Goal: Information Seeking & Learning: Learn about a topic

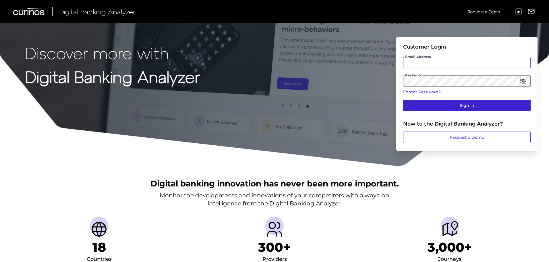
type input "[EMAIL_ADDRESS][PERSON_NAME][DOMAIN_NAME]"
click at [413, 109] on button "Sign In" at bounding box center [467, 105] width 128 height 11
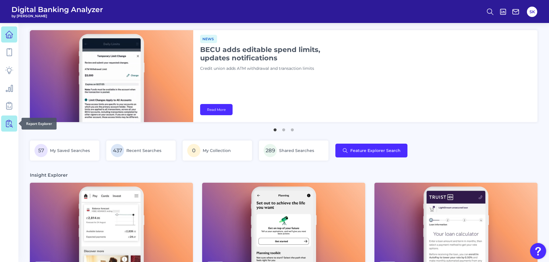
click at [9, 122] on icon at bounding box center [9, 124] width 8 height 8
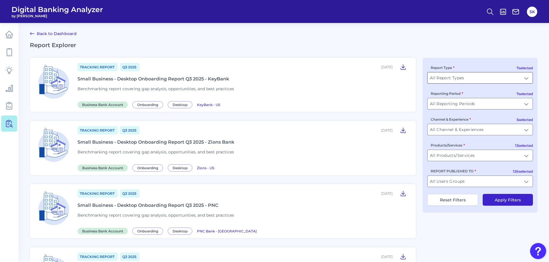
click at [445, 75] on input "All Report Types" at bounding box center [480, 77] width 105 height 11
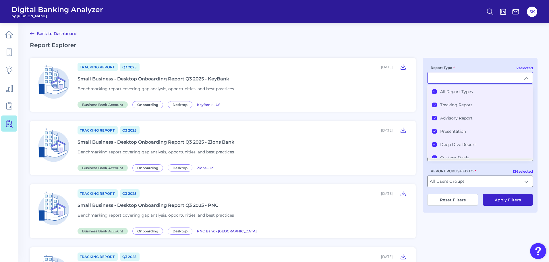
click at [434, 93] on icon at bounding box center [434, 91] width 3 height 3
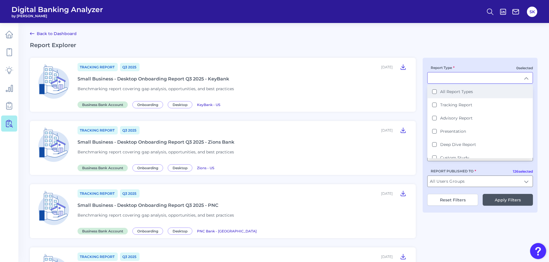
scroll to position [0, 0]
click at [435, 104] on Report "Tracking Report" at bounding box center [434, 104] width 5 height 5
type input "Tracking Report"
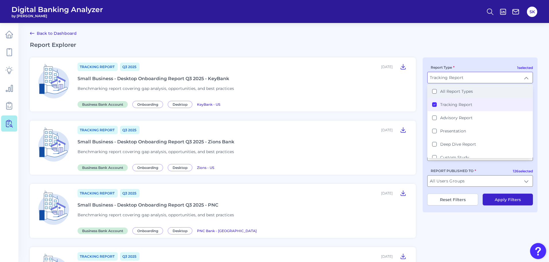
scroll to position [1, 0]
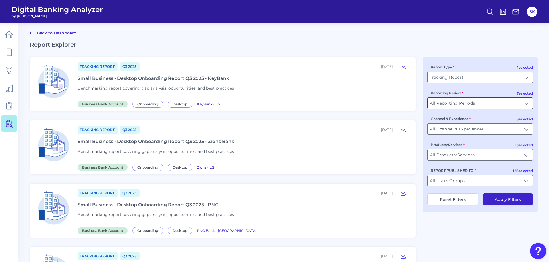
click at [454, 102] on input "All Reporting Periods" at bounding box center [480, 103] width 105 height 11
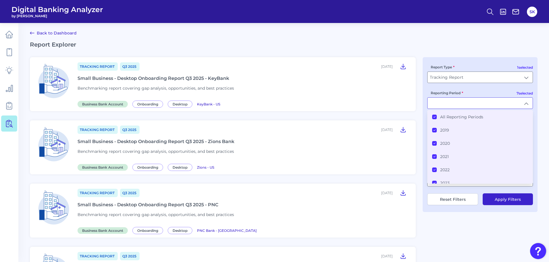
click at [434, 116] on icon at bounding box center [434, 117] width 3 height 3
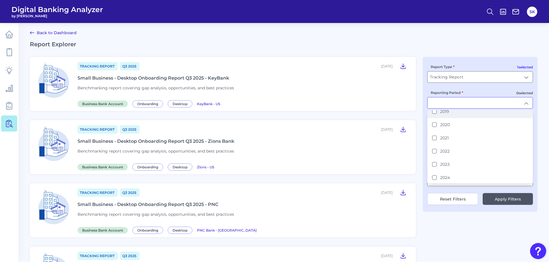
scroll to position [32, 0]
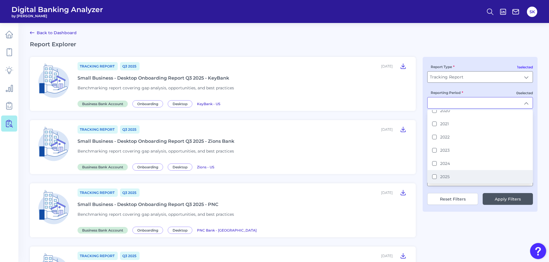
click at [435, 178] on button "2025" at bounding box center [434, 176] width 5 height 5
type input "2025"
click at [480, 44] on h2 "Report Explorer" at bounding box center [284, 44] width 508 height 7
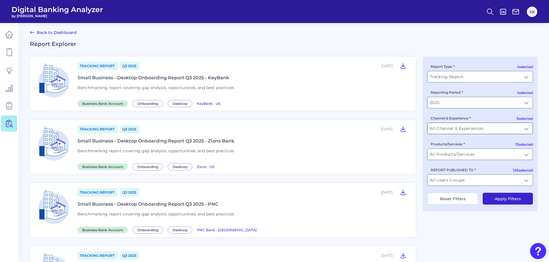
click at [462, 128] on input "All Channel & Experiences" at bounding box center [480, 128] width 105 height 11
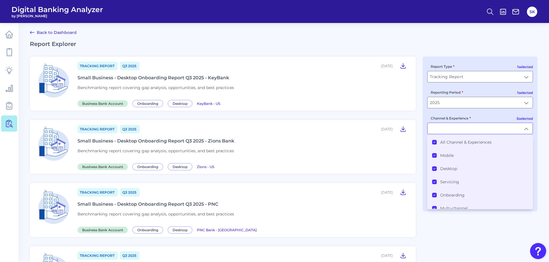
click at [434, 143] on icon at bounding box center [434, 142] width 3 height 3
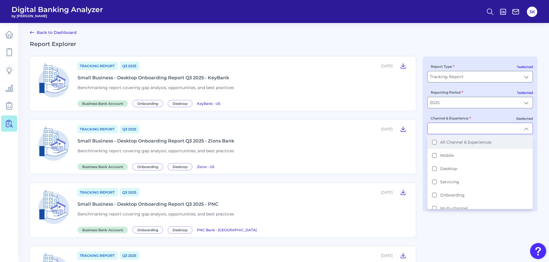
scroll to position [1, 0]
click at [434, 155] on button "Mobile" at bounding box center [434, 155] width 5 height 5
type input "Mobile"
click at [390, 155] on div "Tracking Report Q3 [DATE], 2025 Small Business - Desktop Onboarding Report Q3 2…" at bounding box center [244, 146] width 332 height 45
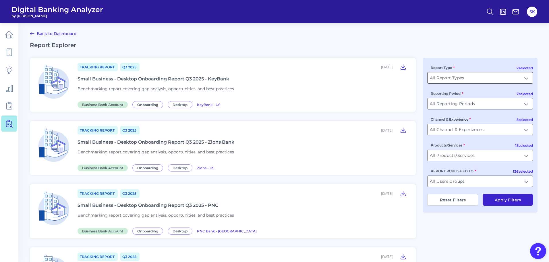
click at [468, 77] on input "All Report Types" at bounding box center [480, 77] width 105 height 11
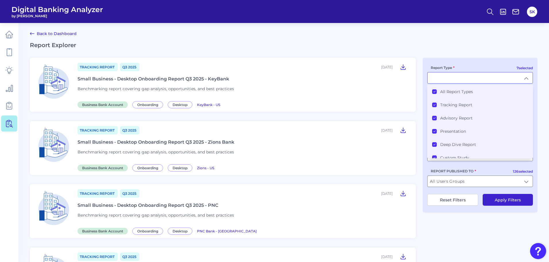
click at [435, 91] on icon at bounding box center [434, 91] width 3 height 3
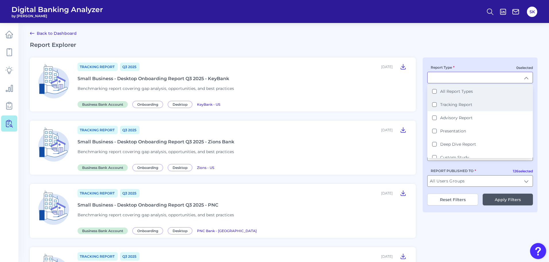
click at [435, 106] on Report "Tracking Report" at bounding box center [434, 104] width 5 height 5
type input "Tracking Report"
click at [459, 45] on h2 "Report Explorer" at bounding box center [284, 44] width 508 height 7
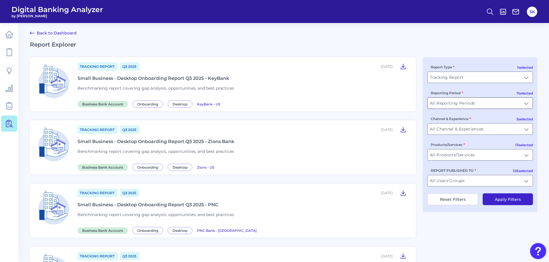
click at [458, 102] on input "All Reporting Periods" at bounding box center [480, 103] width 105 height 11
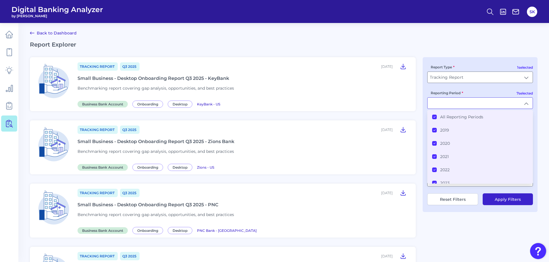
click at [434, 116] on icon at bounding box center [434, 117] width 3 height 3
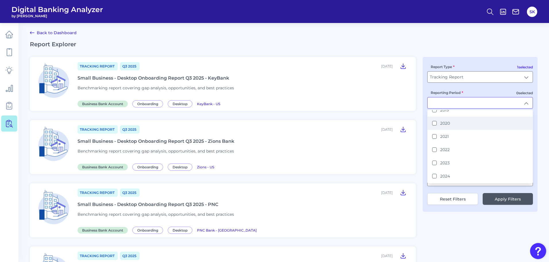
scroll to position [32, 0]
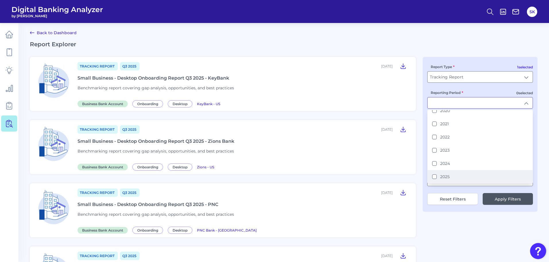
click at [435, 177] on button "2025" at bounding box center [434, 176] width 5 height 5
type input "2025"
click at [480, 47] on h2 "Report Explorer" at bounding box center [284, 44] width 508 height 7
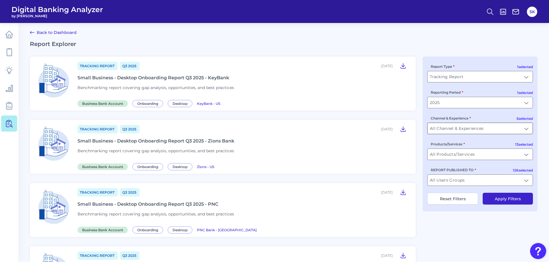
click at [471, 127] on input "All Channel & Experiences" at bounding box center [480, 128] width 105 height 11
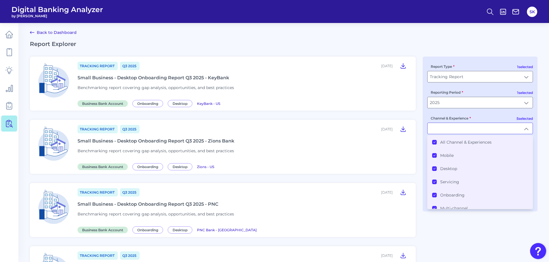
click at [435, 141] on icon at bounding box center [434, 142] width 3 height 3
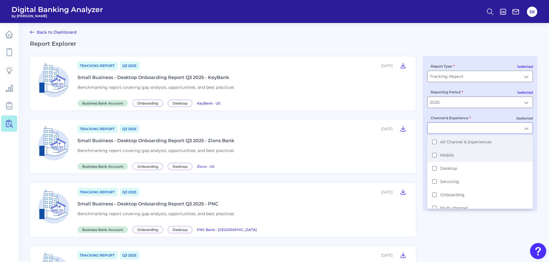
click at [435, 158] on li "Mobile" at bounding box center [480, 155] width 105 height 13
type input "Mobile"
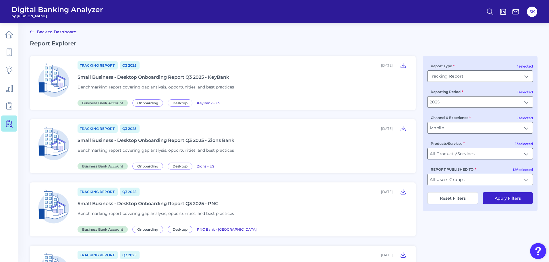
click at [480, 151] on input "All Products/Services" at bounding box center [480, 153] width 105 height 11
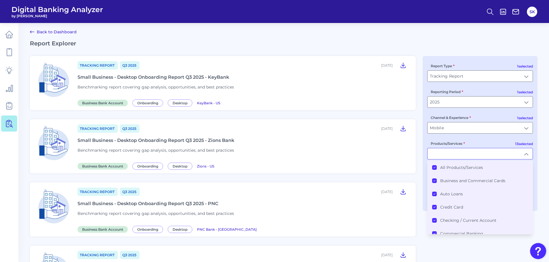
click at [434, 167] on icon at bounding box center [434, 167] width 3 height 3
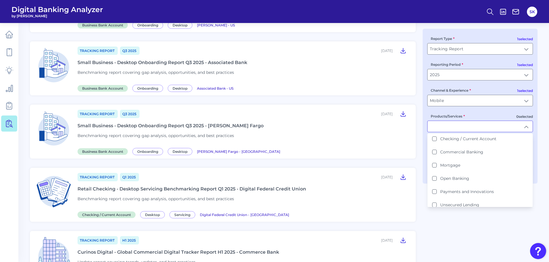
scroll to position [53, 0]
click at [435, 167] on button "Mortgage" at bounding box center [434, 166] width 5 height 5
type input "Mortgage"
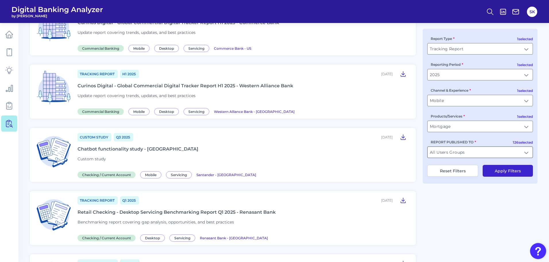
click at [480, 152] on input "All Users Groups" at bounding box center [480, 152] width 105 height 11
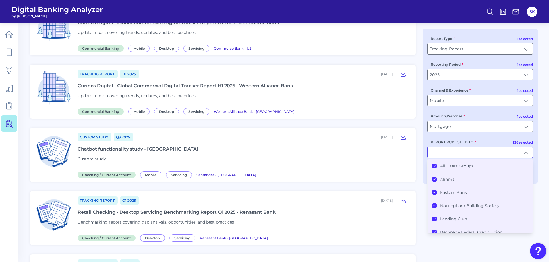
click at [435, 164] on Groups "All Users Groups" at bounding box center [434, 166] width 5 height 5
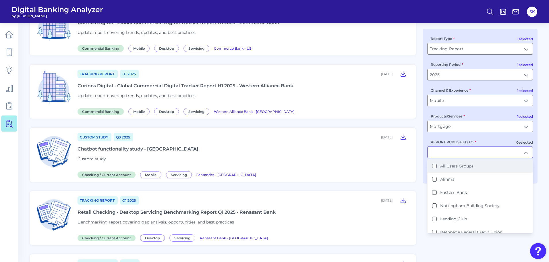
scroll to position [499, 0]
click at [435, 164] on Groups "All Users Groups" at bounding box center [434, 166] width 5 height 5
type input "All Users Groups"
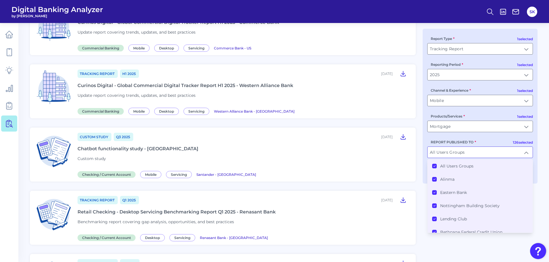
scroll to position [499, 0]
click at [435, 164] on Groups "All Users Groups" at bounding box center [434, 166] width 5 height 5
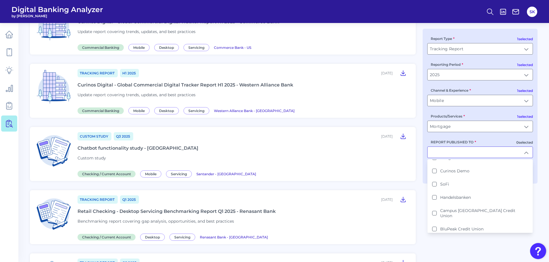
scroll to position [260, 0]
click at [432, 184] on button "SoFi" at bounding box center [434, 184] width 5 height 5
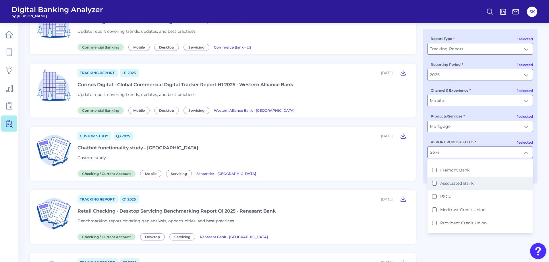
click at [433, 181] on Bank "Associated Bank" at bounding box center [434, 183] width 5 height 5
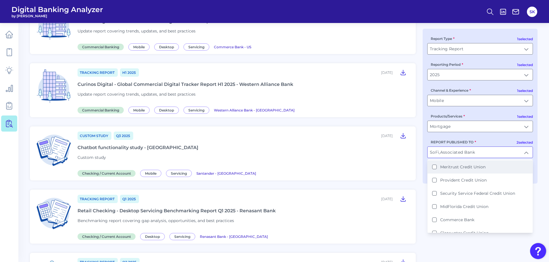
scroll to position [535, 0]
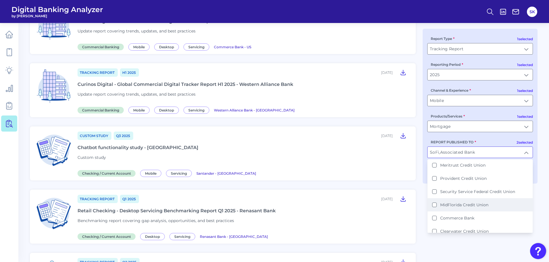
click at [436, 203] on Union "MidFlorida Credit Union" at bounding box center [434, 205] width 5 height 5
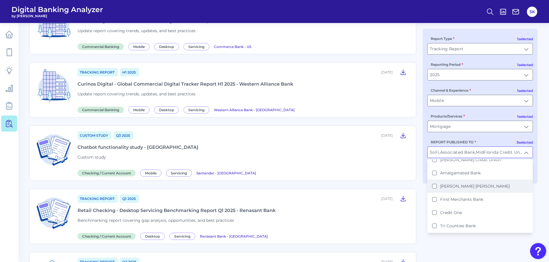
click at [435, 184] on Sachs "[PERSON_NAME] [PERSON_NAME]" at bounding box center [434, 186] width 5 height 5
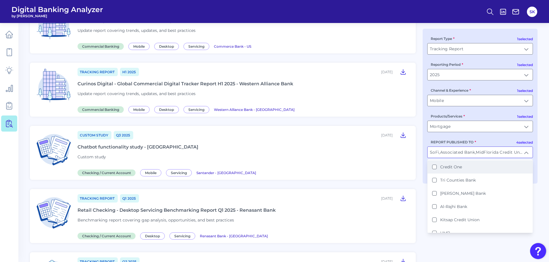
scroll to position [790, 0]
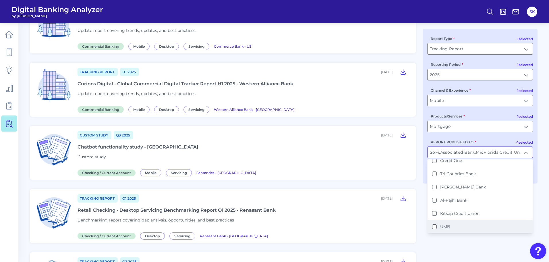
click at [435, 224] on button "UMB" at bounding box center [434, 226] width 5 height 5
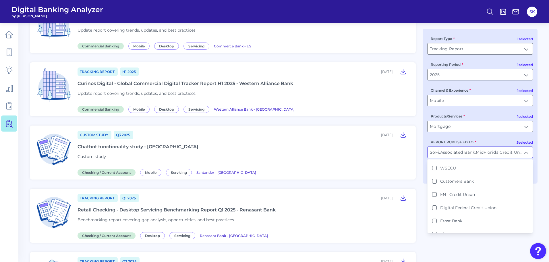
scroll to position [917, 0]
click at [434, 217] on Bank "Frost Bank" at bounding box center [434, 219] width 5 height 5
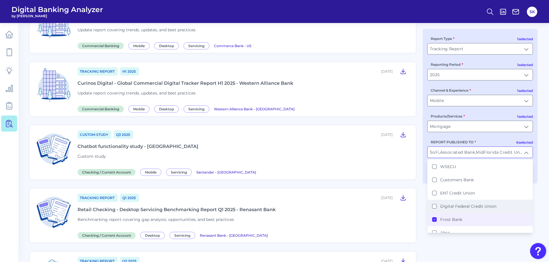
click at [434, 204] on Union "Digital Federal Credit Union" at bounding box center [434, 206] width 5 height 5
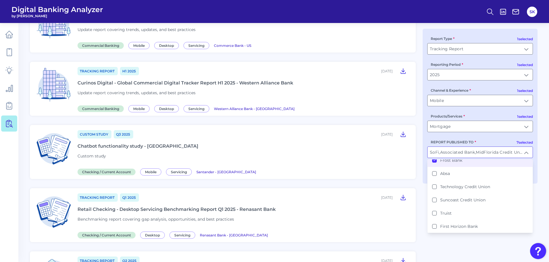
scroll to position [984, 0]
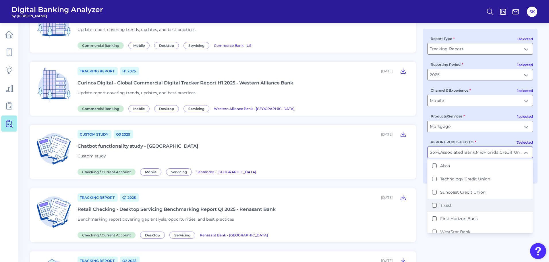
click at [434, 203] on button "Truist" at bounding box center [434, 205] width 5 height 5
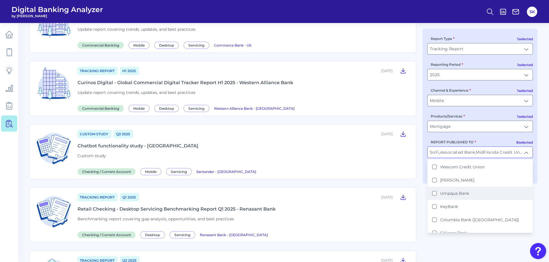
click at [434, 191] on Bank "Umpqua Bank" at bounding box center [434, 193] width 5 height 5
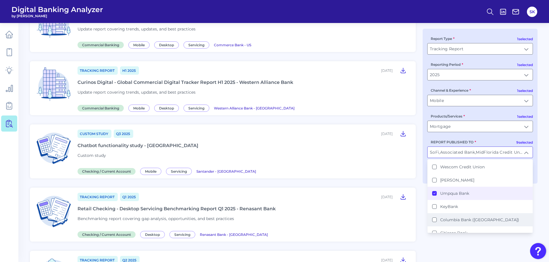
scroll to position [1238, 0]
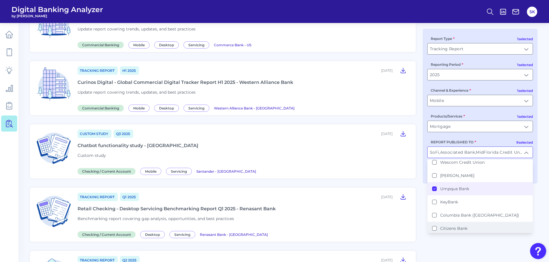
click at [436, 226] on Bank "Citizens Bank" at bounding box center [434, 228] width 5 height 5
type input "SoFi, Associated Bank, MidFlorida Credit Union, [PERSON_NAME] [PERSON_NAME], UM…"
click at [395, 166] on div "Custom Study Q3 [DATE], 2025 Chatbot functionality study - Santander Custom stu…" at bounding box center [244, 151] width 332 height 45
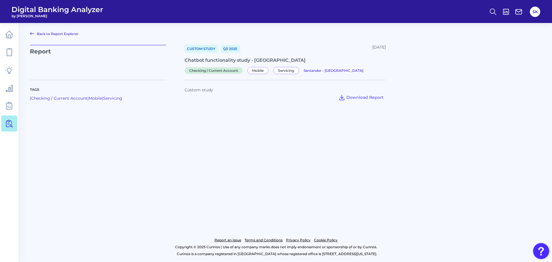
click at [36, 33] on link "Back to Report Explorer" at bounding box center [54, 33] width 49 height 7
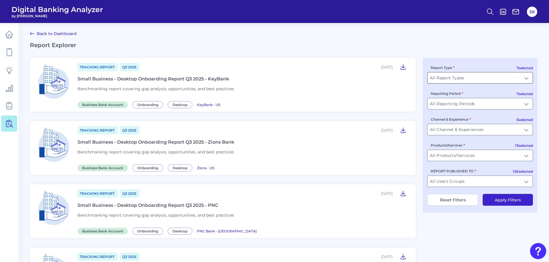
click at [482, 72] on div "All Report Types All Report Types" at bounding box center [481, 77] width 106 height 11
click at [482, 79] on input "All Report Types" at bounding box center [480, 77] width 105 height 11
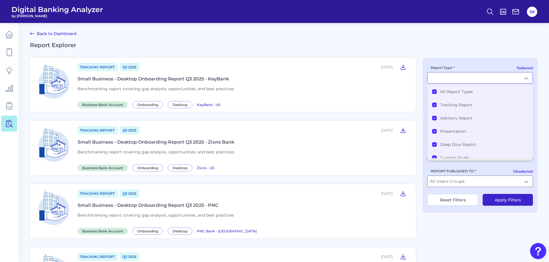
click at [434, 91] on icon at bounding box center [434, 91] width 3 height 3
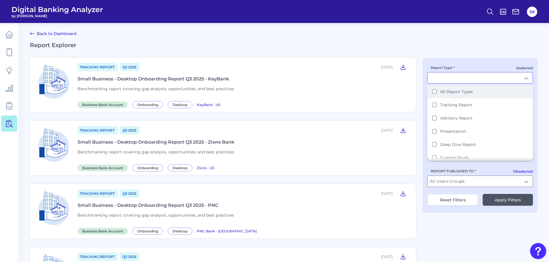
scroll to position [0, 0]
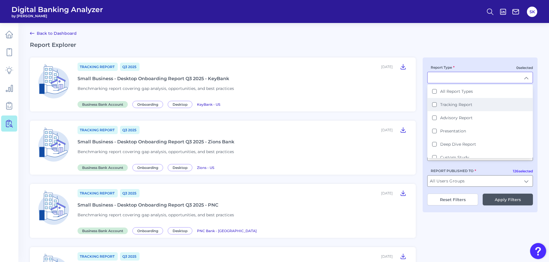
click at [436, 105] on Report "Tracking Report" at bounding box center [434, 104] width 5 height 5
type input "Tracking Report"
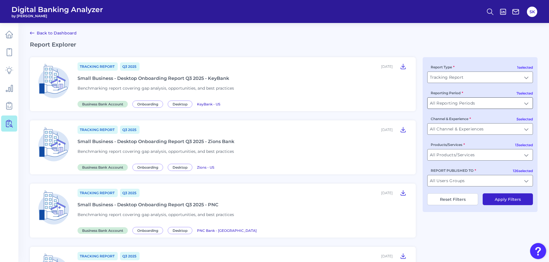
click at [464, 99] on input "All Reporting Periods" at bounding box center [480, 103] width 105 height 11
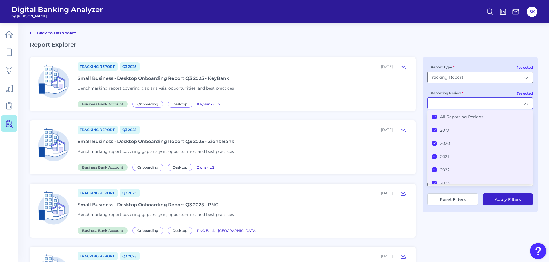
click at [434, 117] on icon at bounding box center [434, 117] width 3 height 3
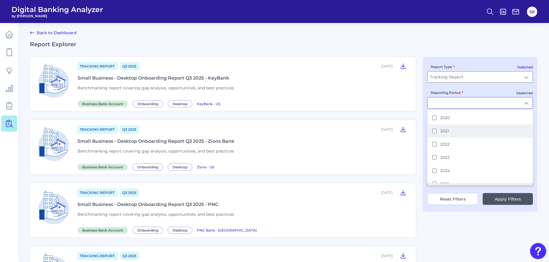
scroll to position [32, 0]
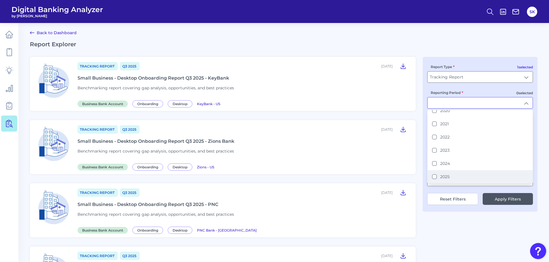
click at [434, 177] on button "2025" at bounding box center [434, 176] width 5 height 5
type input "2025"
click at [434, 177] on icon at bounding box center [434, 176] width 3 height 3
click at [434, 177] on button "2025" at bounding box center [434, 176] width 5 height 5
type input "2025"
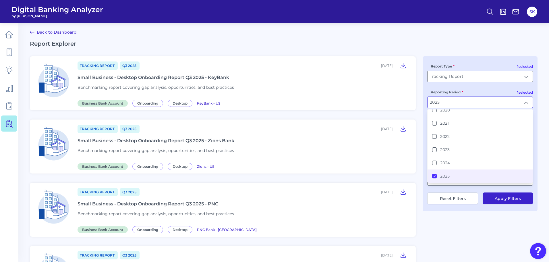
scroll to position [2, 0]
click at [459, 40] on h2 "Report Explorer" at bounding box center [284, 43] width 508 height 7
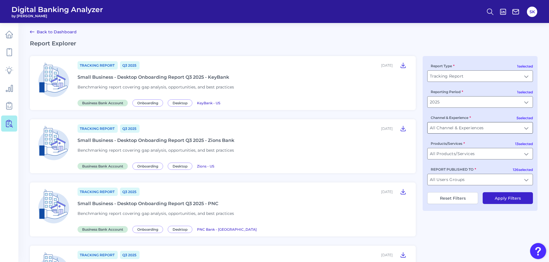
click at [453, 130] on input "All Channel & Experiences" at bounding box center [480, 127] width 105 height 11
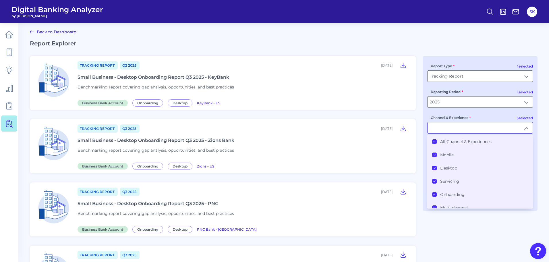
click at [436, 142] on Experiences "All Channel & Experiences" at bounding box center [434, 141] width 5 height 5
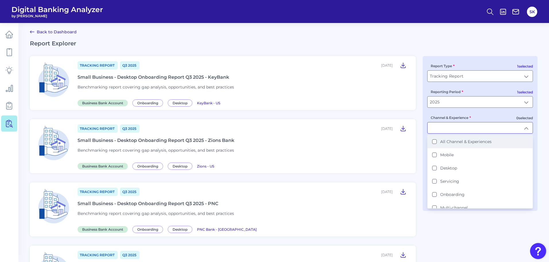
scroll to position [2, 0]
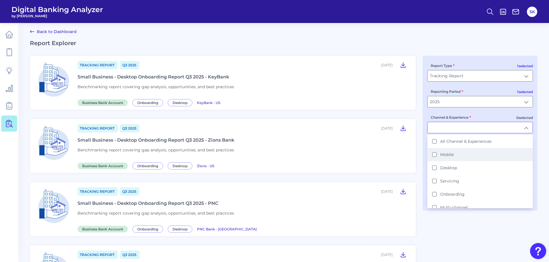
click at [435, 155] on button "Mobile" at bounding box center [434, 154] width 5 height 5
type input "Mobile"
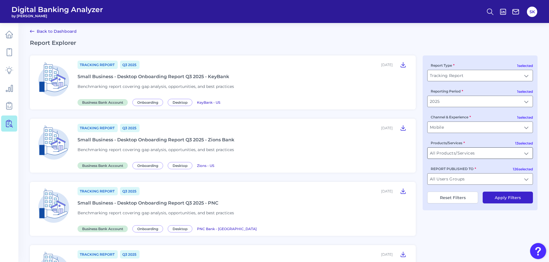
click at [466, 155] on input "All Products/Services" at bounding box center [480, 153] width 105 height 11
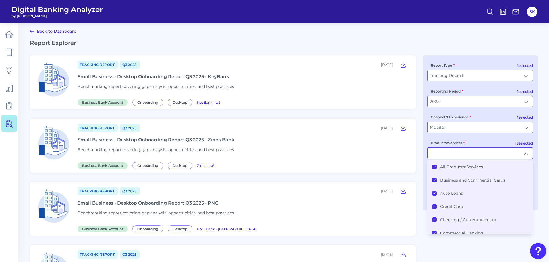
click at [434, 166] on icon at bounding box center [434, 167] width 3 height 3
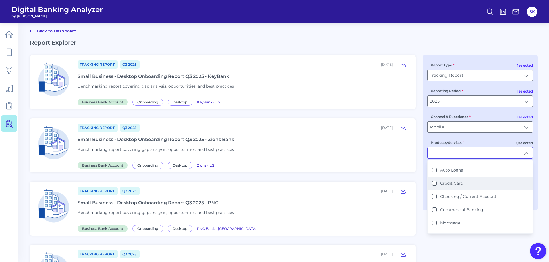
scroll to position [23, 0]
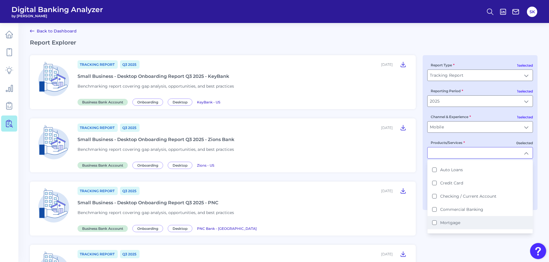
click at [435, 223] on button "Mortgage" at bounding box center [434, 222] width 5 height 5
type input "Mortgage"
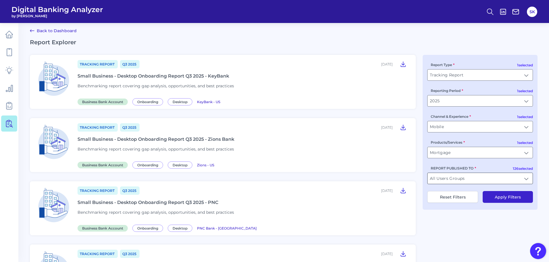
click at [465, 180] on input "All Users Groups" at bounding box center [480, 178] width 105 height 11
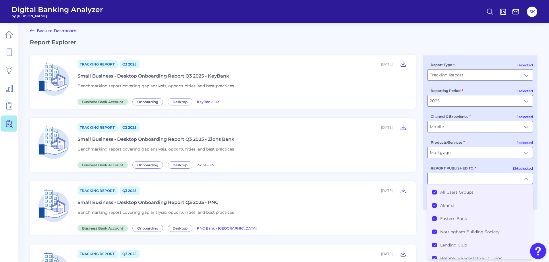
scroll to position [232, 0]
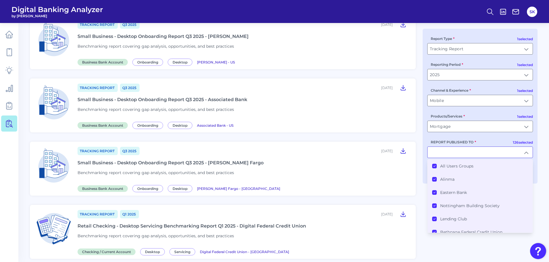
type input "All Users Groups"
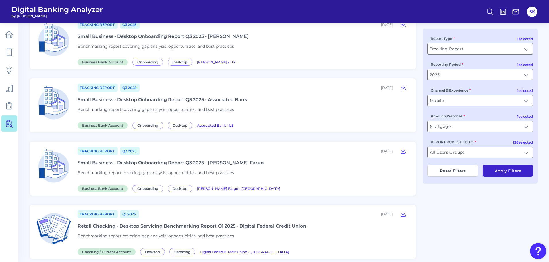
click at [520, 171] on button "Apply Filters" at bounding box center [508, 171] width 50 height 12
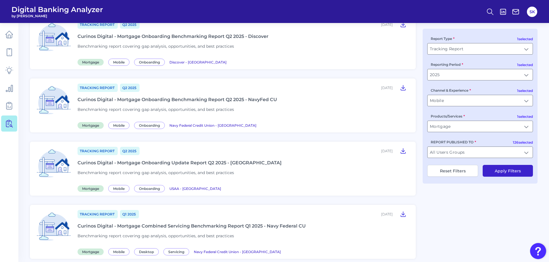
click at [169, 163] on div "Curinos Digital - Mortgage Onboarding Update Report Q2 2025 - [GEOGRAPHIC_DATA]" at bounding box center [180, 162] width 204 height 5
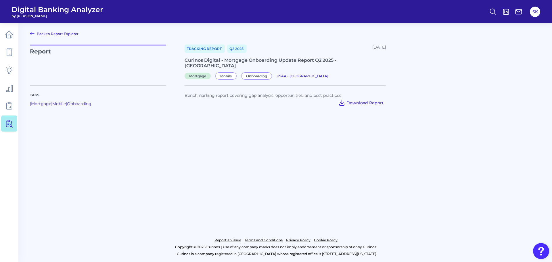
click at [351, 100] on span "Download Report" at bounding box center [364, 102] width 37 height 5
